Goal: Task Accomplishment & Management: Use online tool/utility

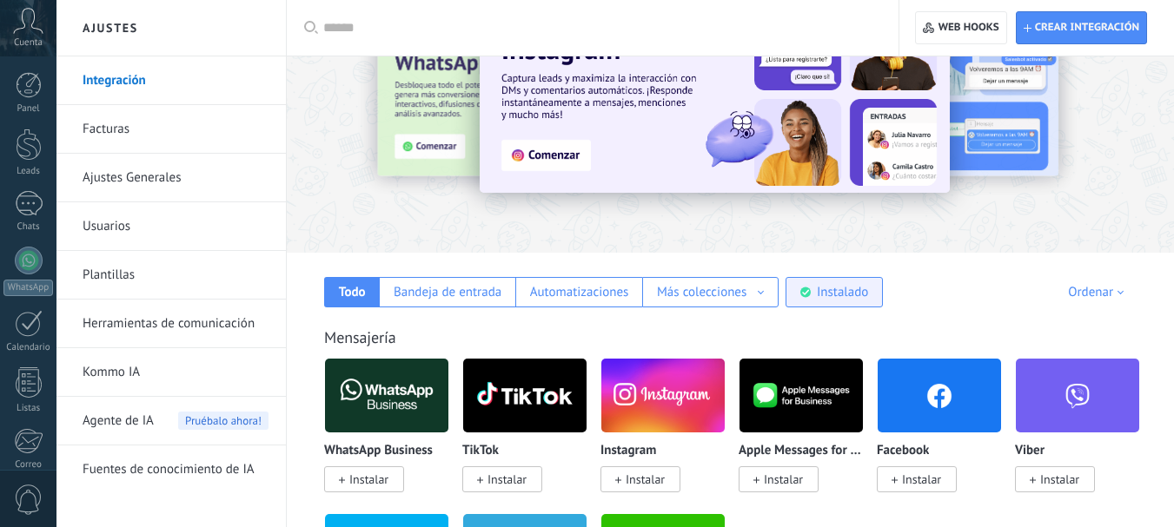
click at [857, 294] on div "Instalado" at bounding box center [842, 292] width 51 height 17
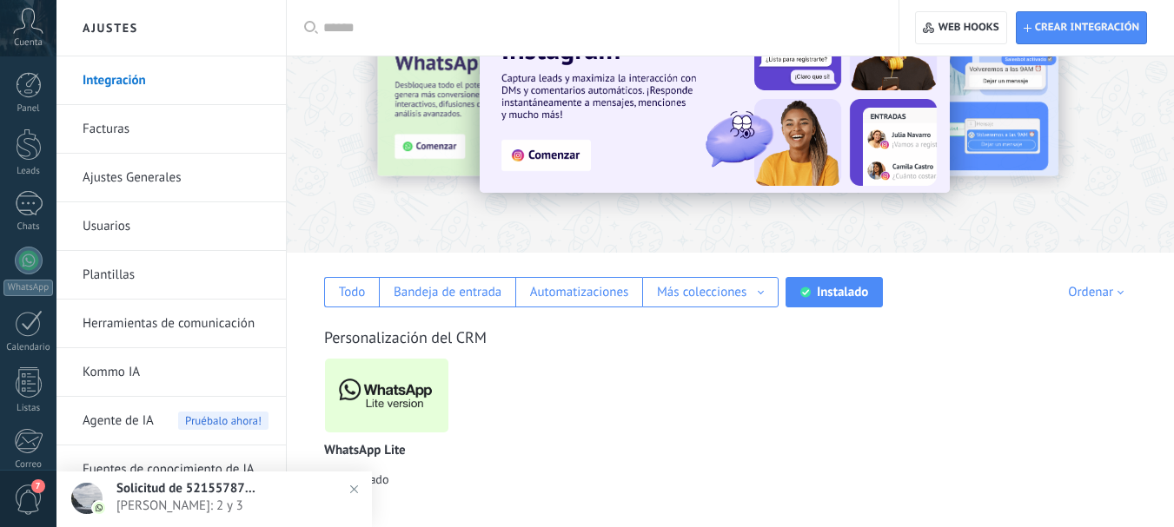
click at [376, 375] on img at bounding box center [386, 396] width 123 height 84
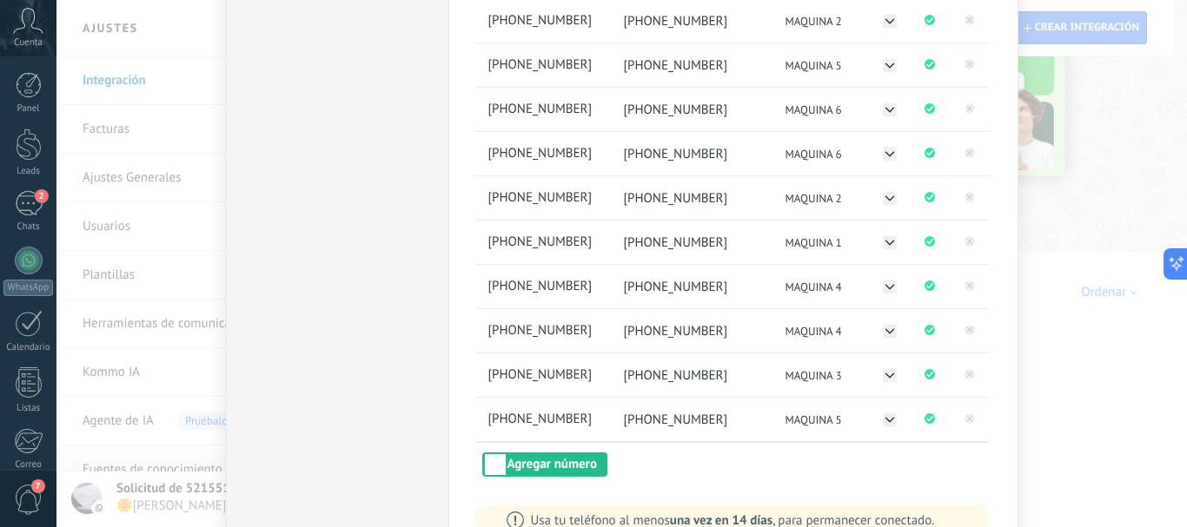
scroll to position [348, 0]
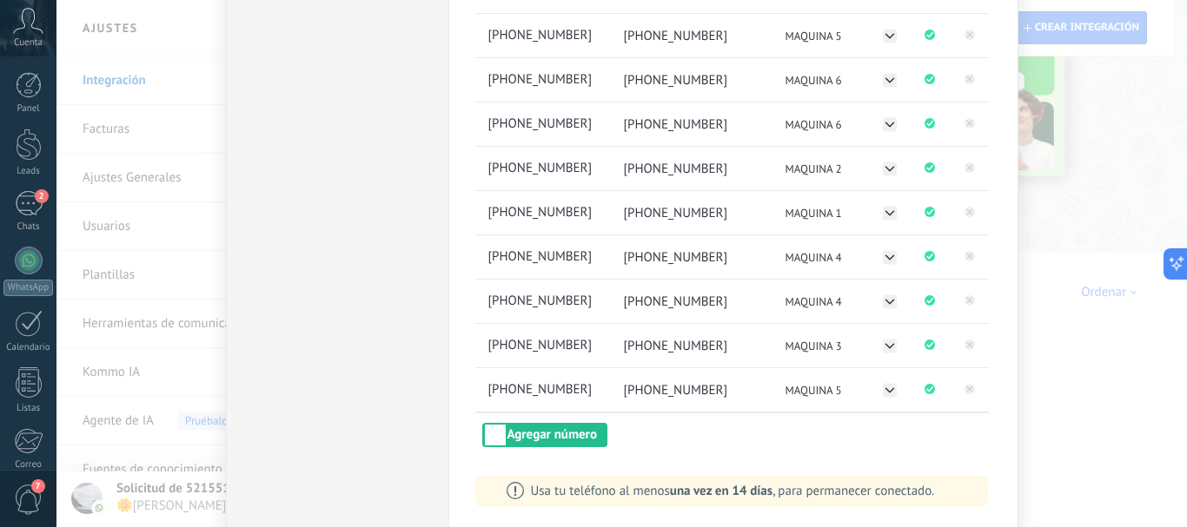
click at [320, 233] on div "WhatsApp Lite Chatee gratis con prospectos en WhatsApp instalado Desinstalar" at bounding box center [337, 122] width 222 height 826
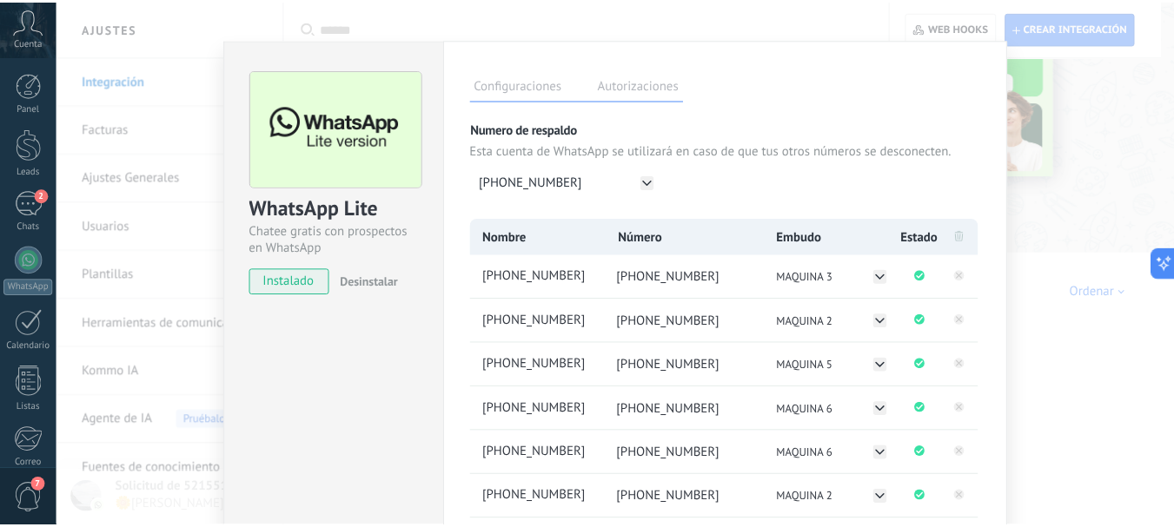
scroll to position [0, 0]
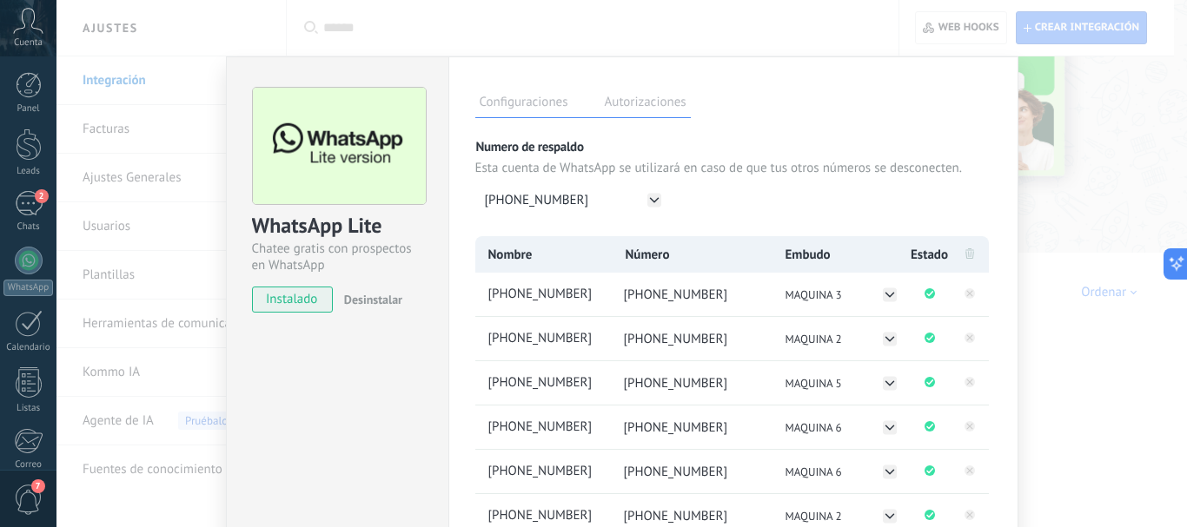
click at [455, 22] on div "WhatsApp Lite Chatee gratis con prospectos en WhatsApp instalado Desinstalar Co…" at bounding box center [621, 263] width 1131 height 527
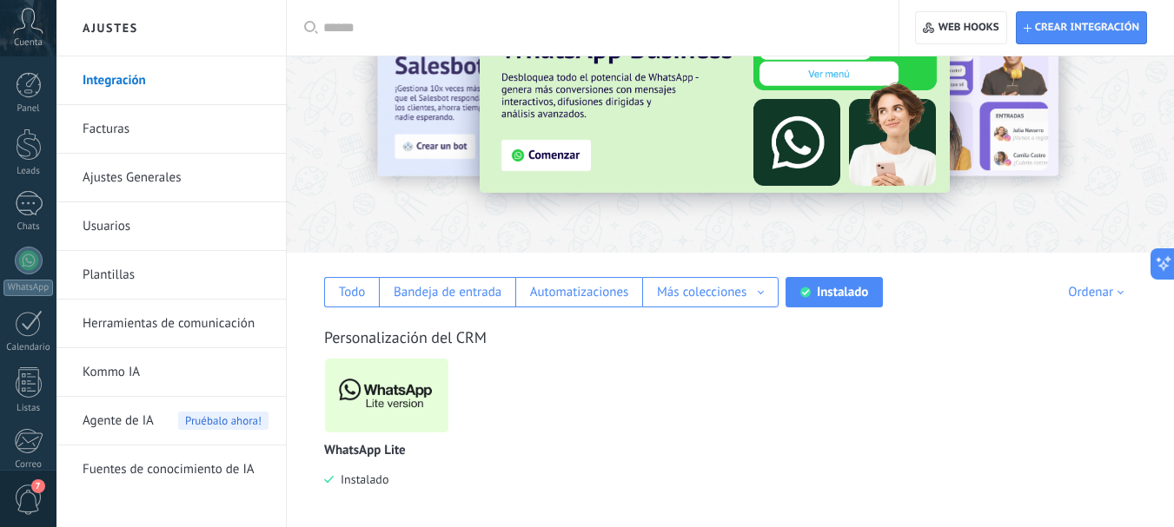
scroll to position [196, 0]
